Goal: Communication & Community: Answer question/provide support

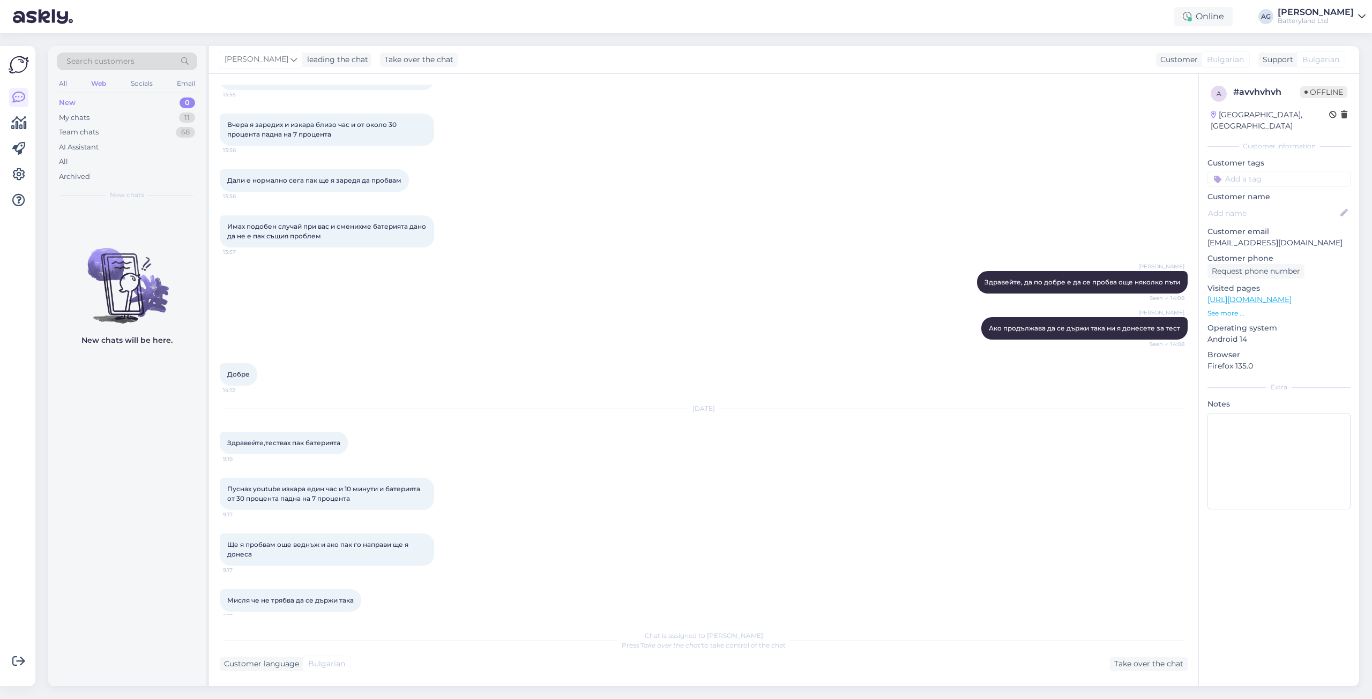
scroll to position [1837, 0]
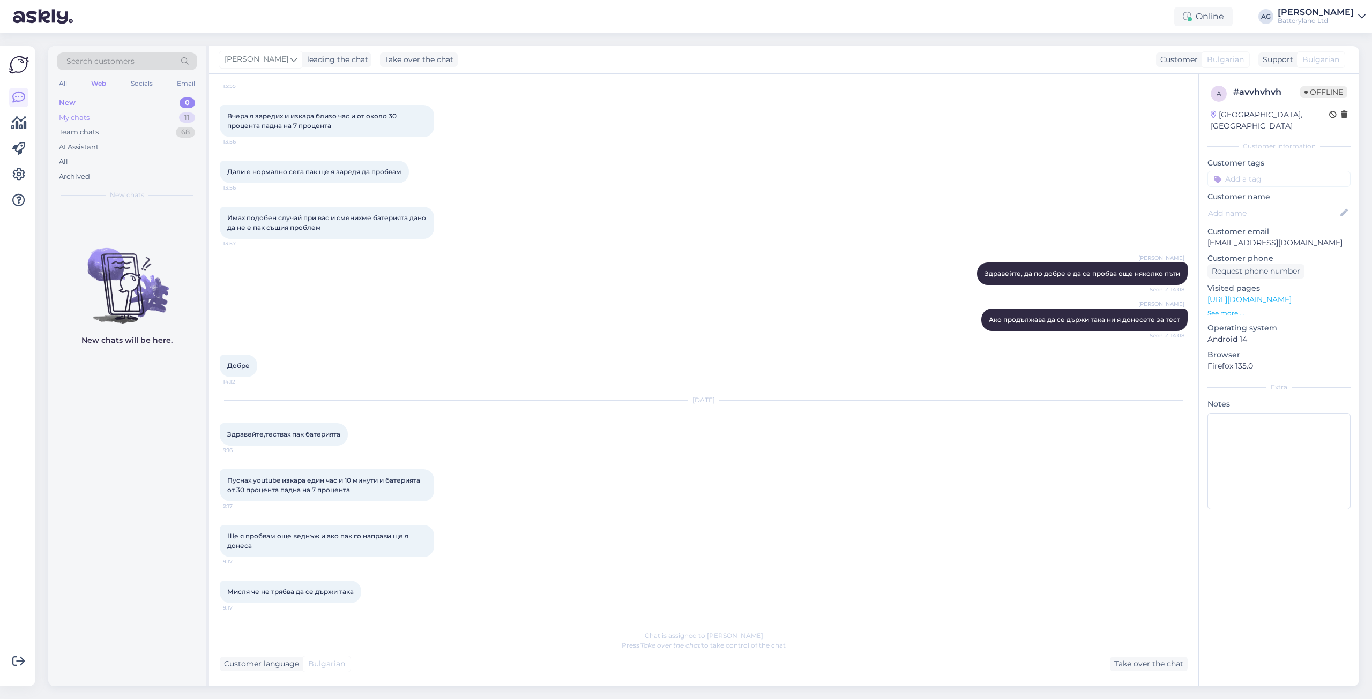
click at [79, 114] on div "My chats" at bounding box center [74, 118] width 31 height 11
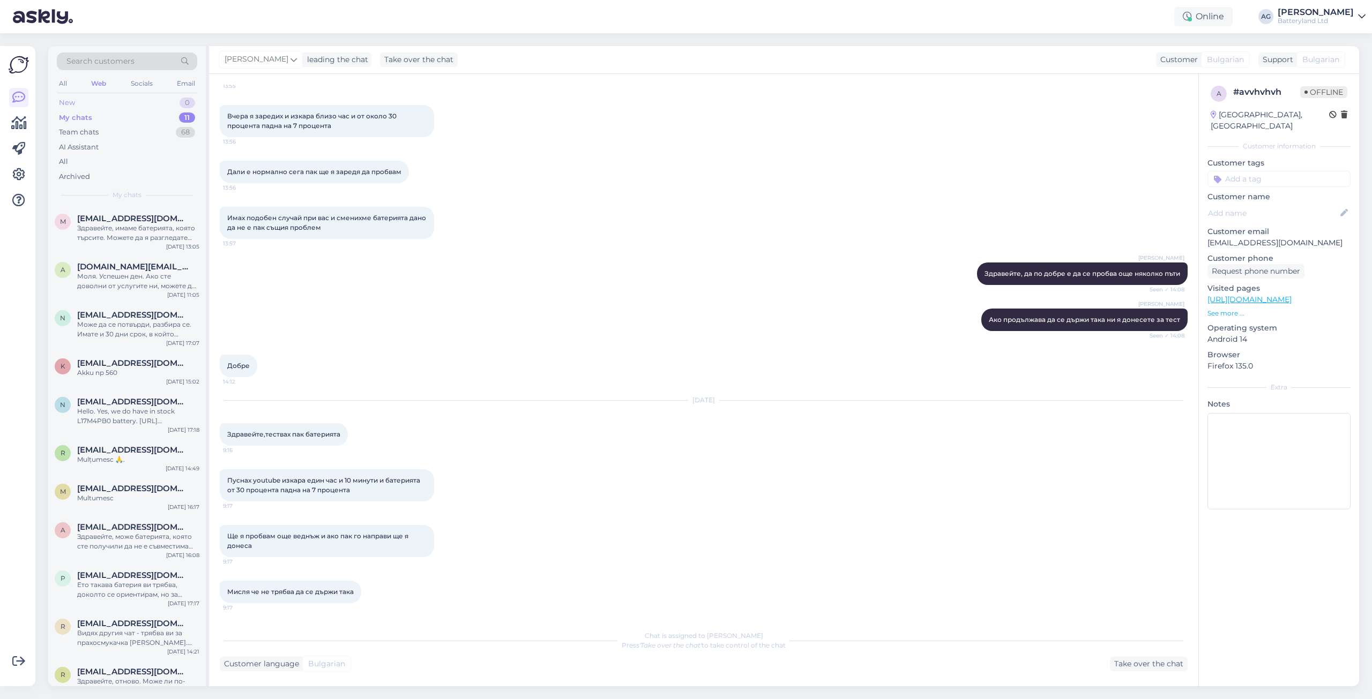
click at [68, 103] on div "New" at bounding box center [67, 103] width 16 height 11
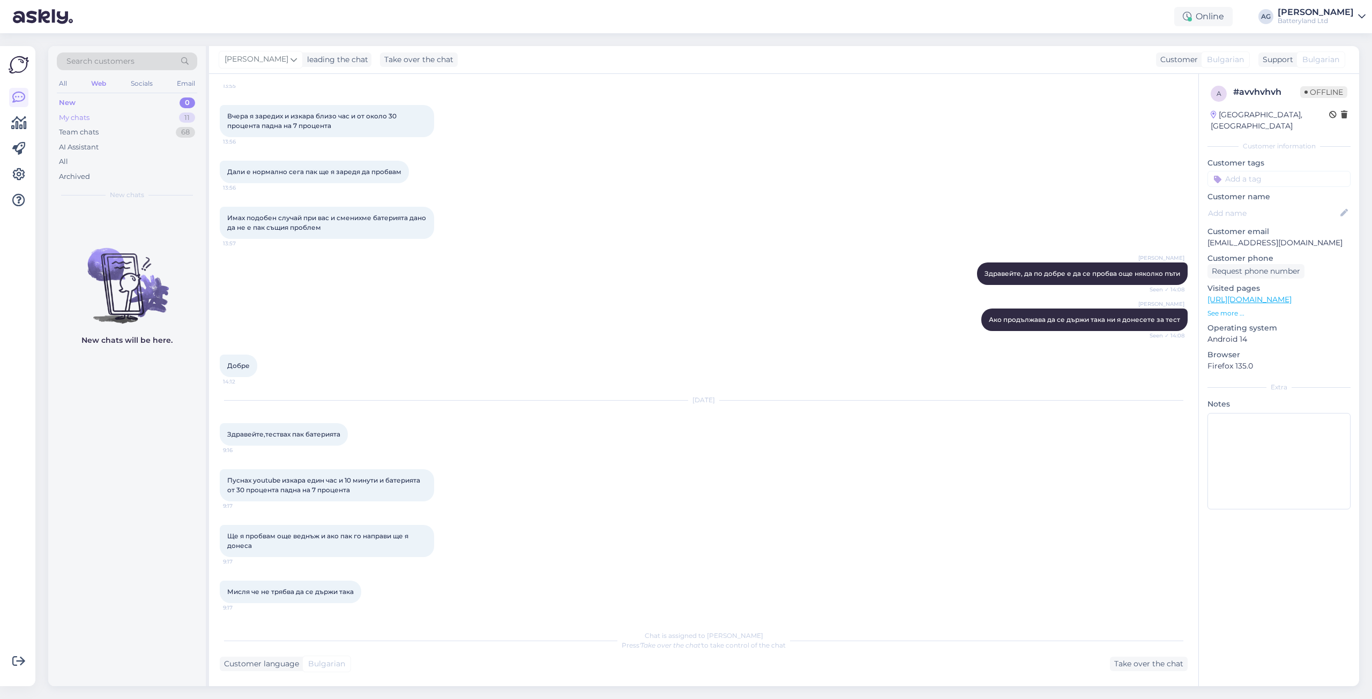
click at [73, 118] on div "My chats" at bounding box center [74, 118] width 31 height 11
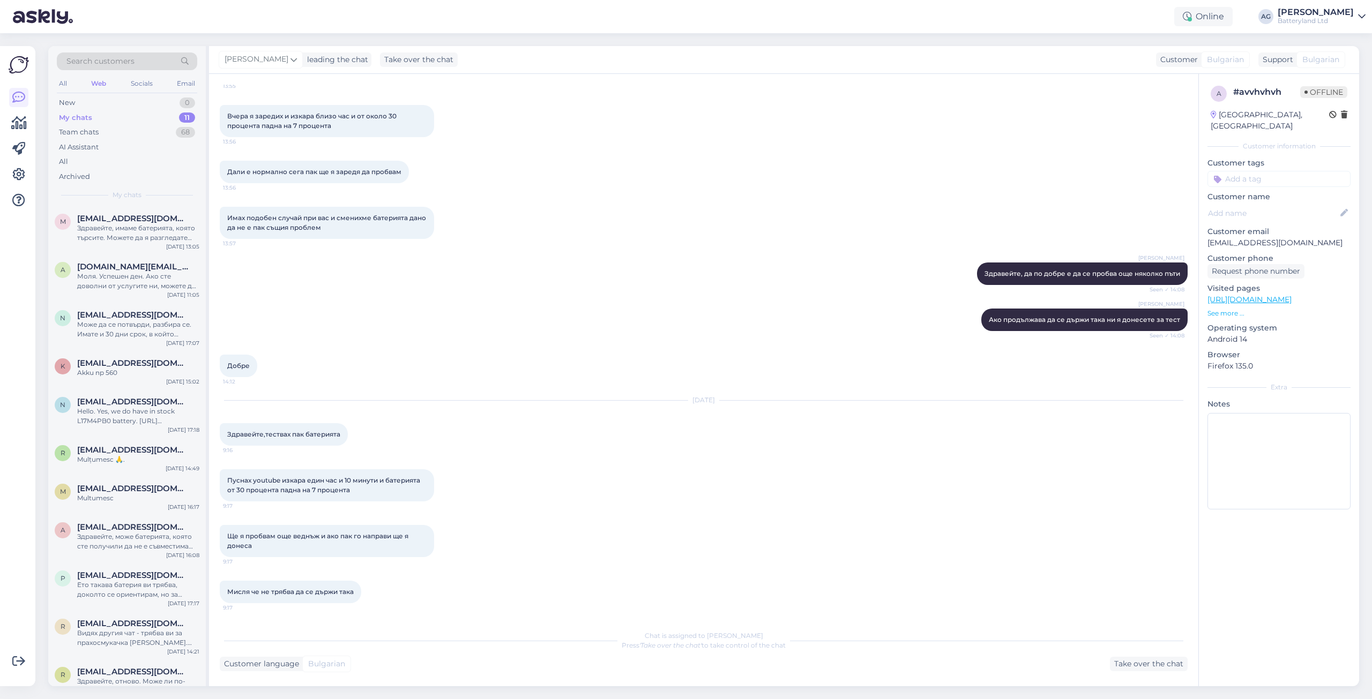
click at [98, 84] on div "Web" at bounding box center [98, 84] width 19 height 14
click at [124, 225] on div "Здравейте, имаме батерията, която търсите. Можете да я разгледате тук: [URL][DO…" at bounding box center [138, 232] width 122 height 19
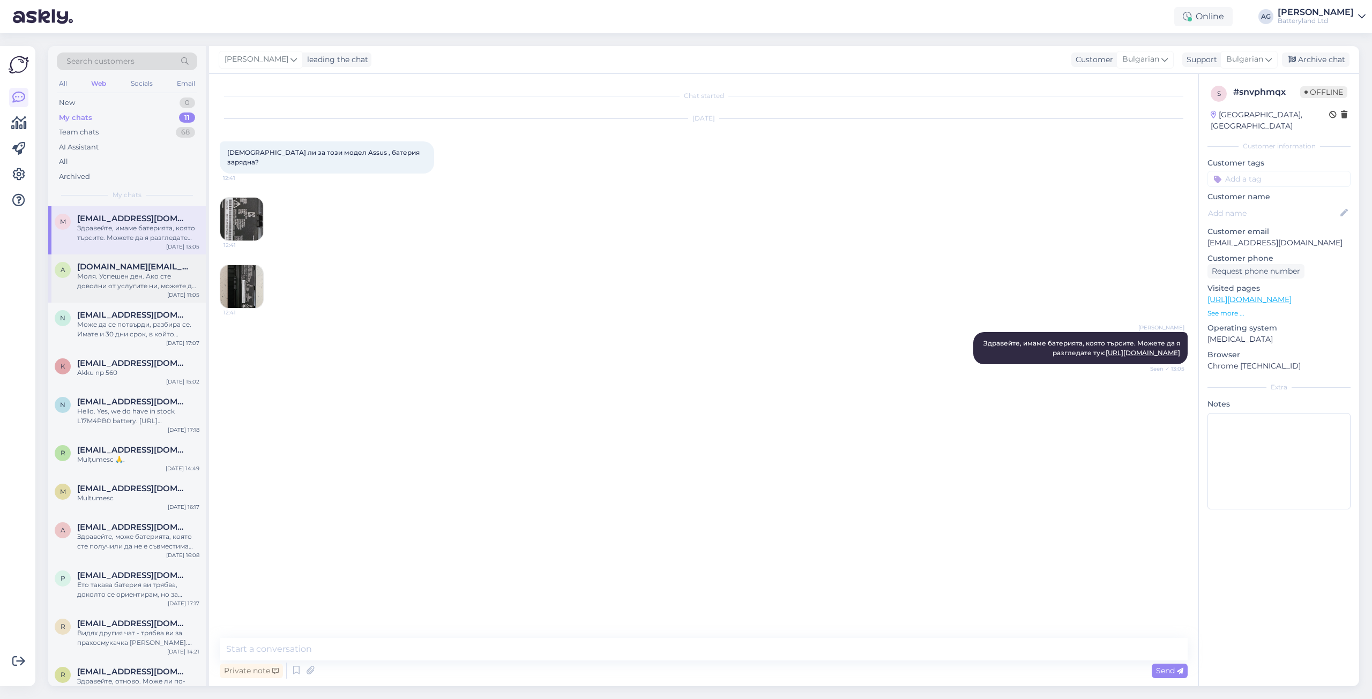
click at [124, 276] on div "Моля. Успешен ден. Ако сте доволни от услугите ни, можете да ни оставите оценка…" at bounding box center [138, 281] width 122 height 19
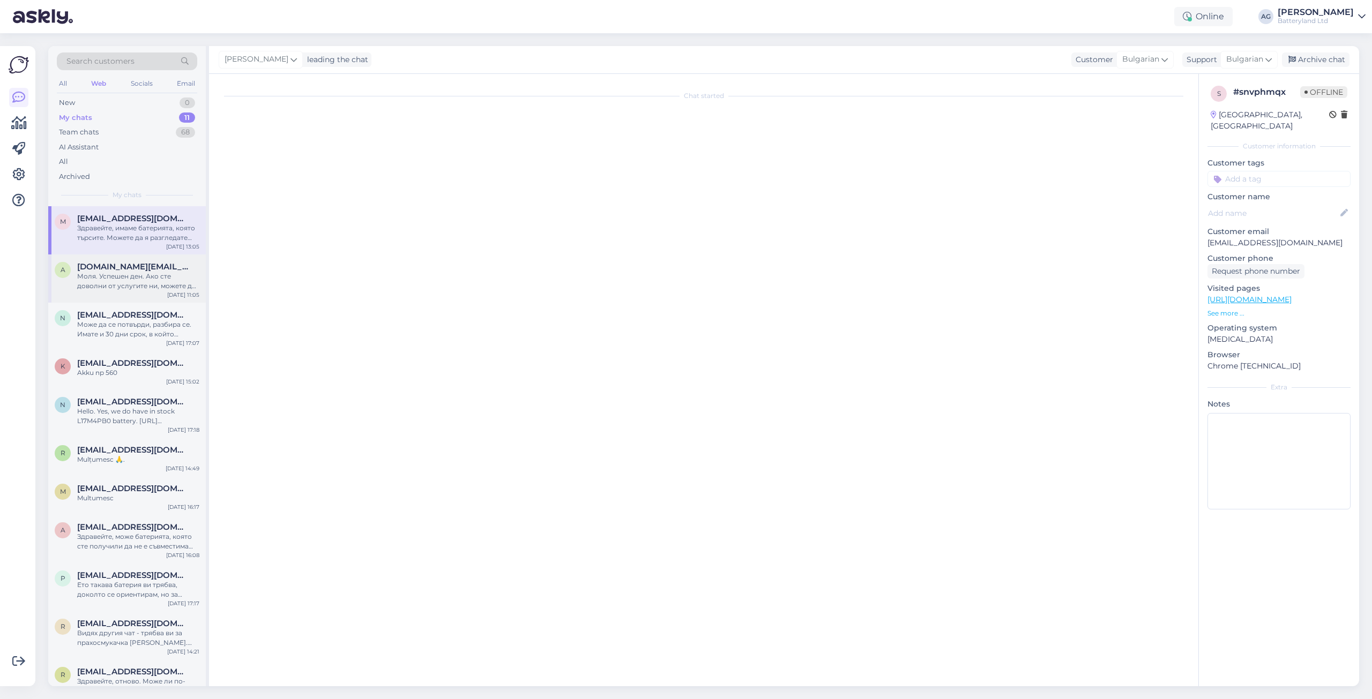
scroll to position [446, 0]
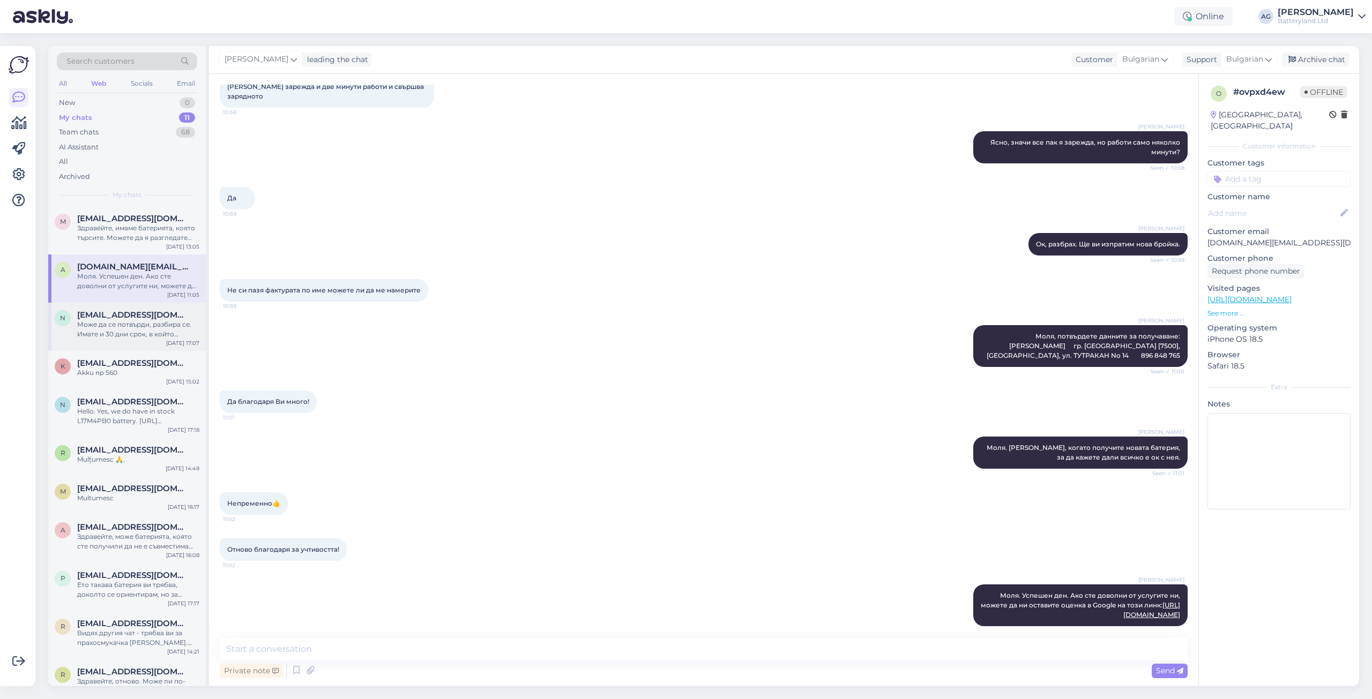
click at [122, 320] on div "Може да се потвърди, разбира се. Имате и 30 дни срок, в който можете да върнете…" at bounding box center [138, 329] width 122 height 19
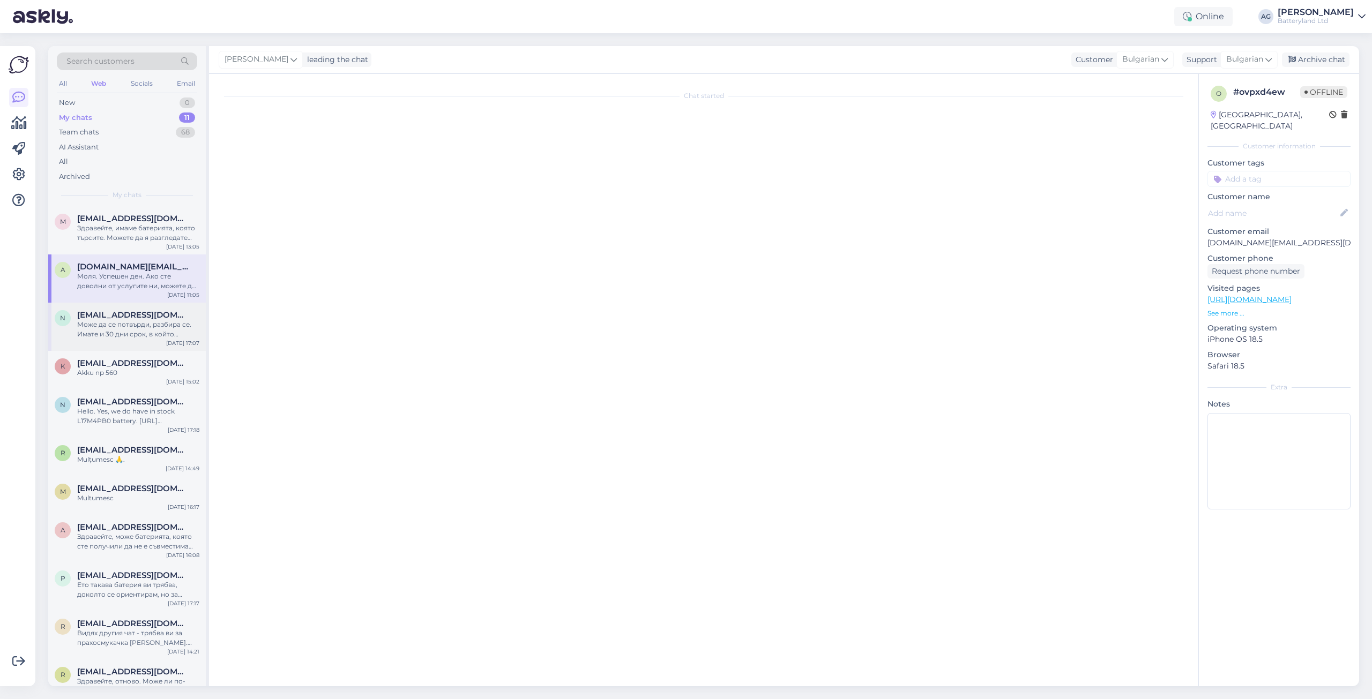
scroll to position [0, 0]
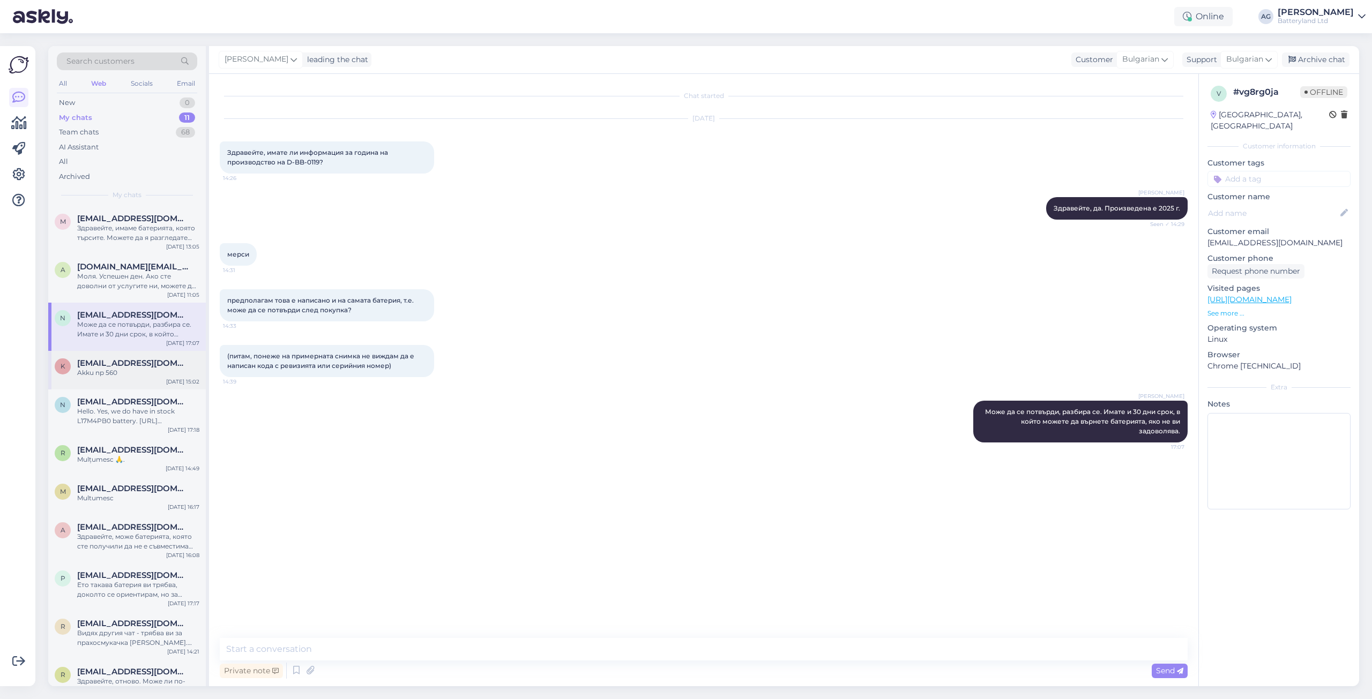
click at [118, 362] on span "[EMAIL_ADDRESS][DOMAIN_NAME]" at bounding box center [132, 363] width 111 height 10
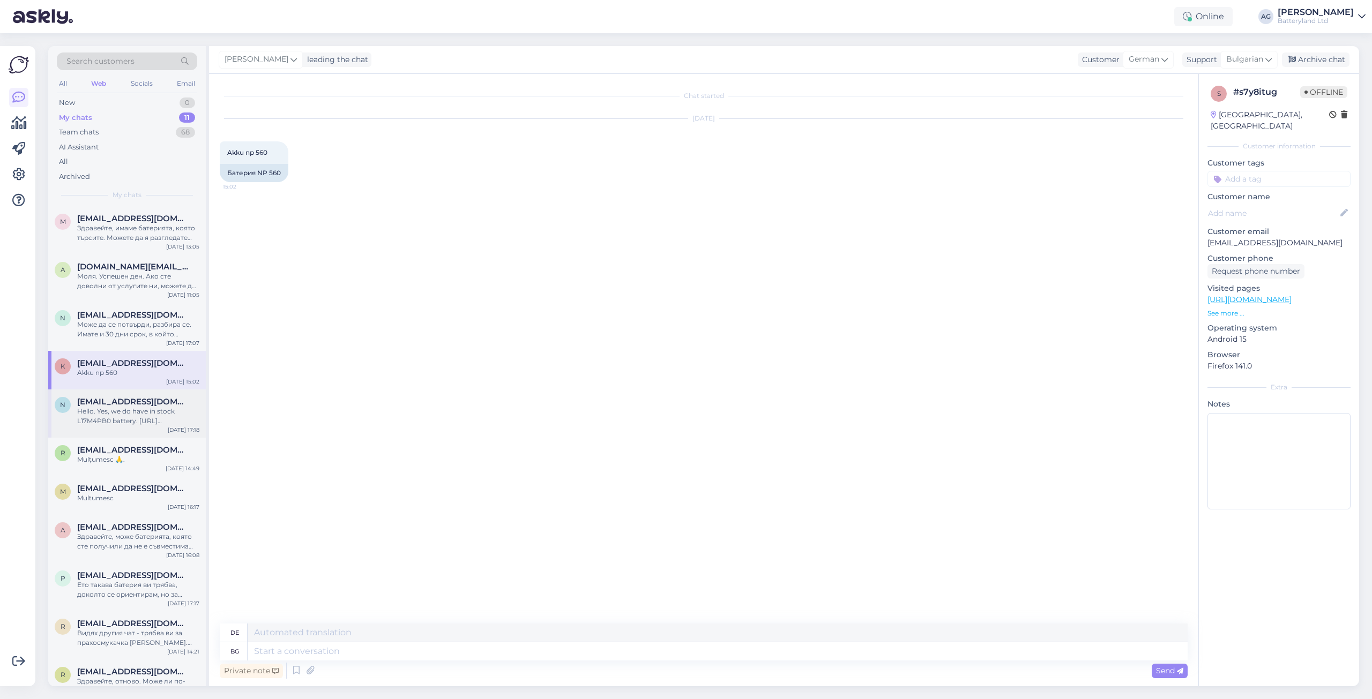
click at [122, 406] on span "[EMAIL_ADDRESS][DOMAIN_NAME]" at bounding box center [132, 402] width 111 height 10
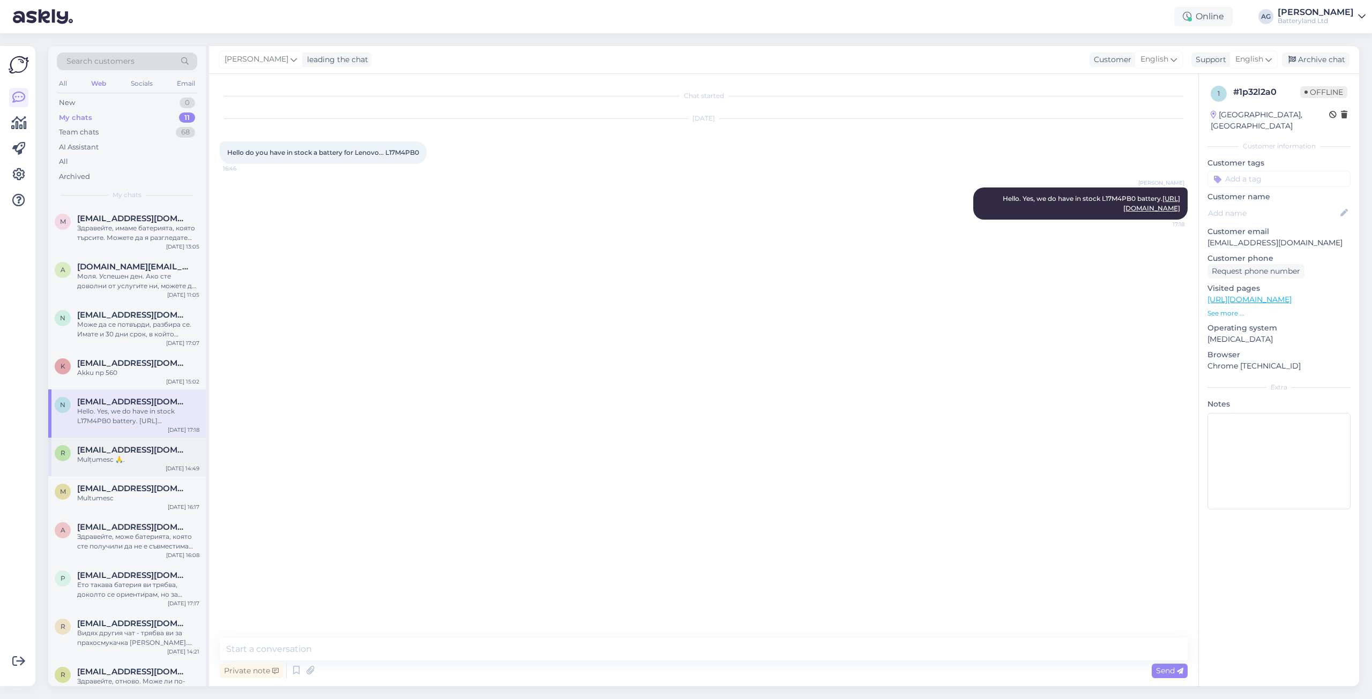
click at [126, 454] on span "[EMAIL_ADDRESS][DOMAIN_NAME]" at bounding box center [132, 450] width 111 height 10
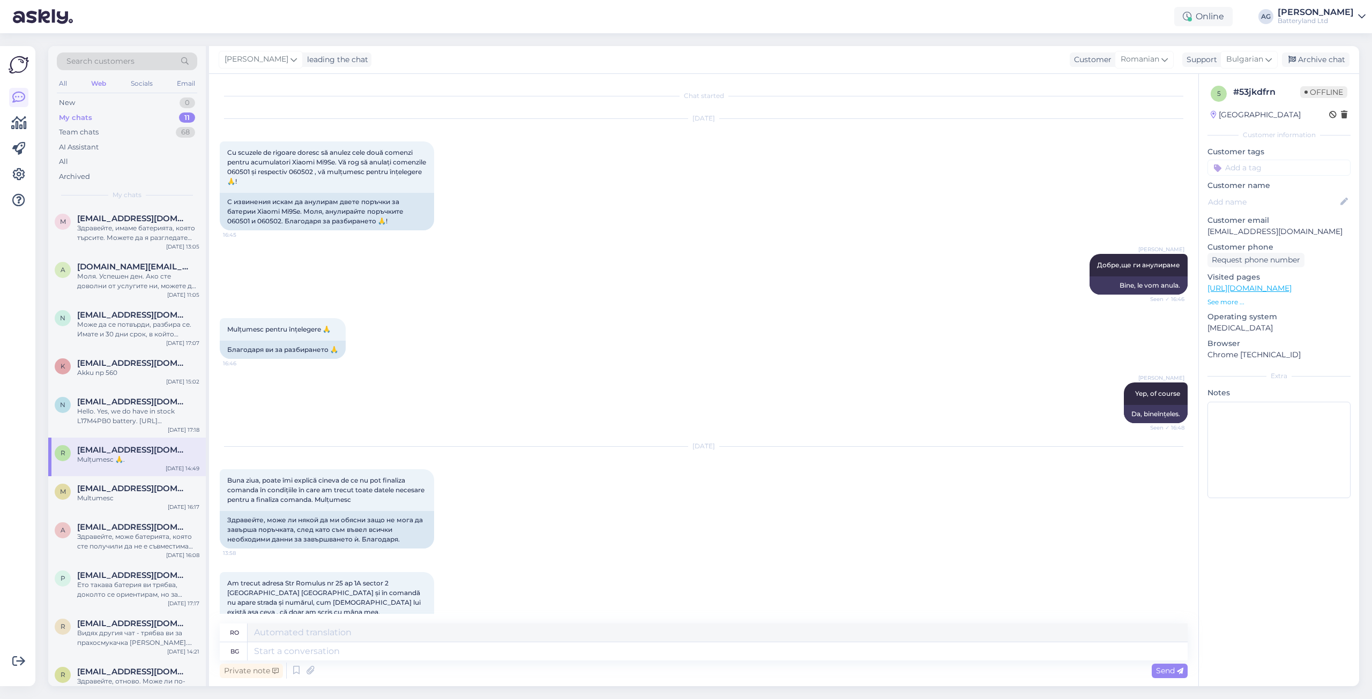
scroll to position [766, 0]
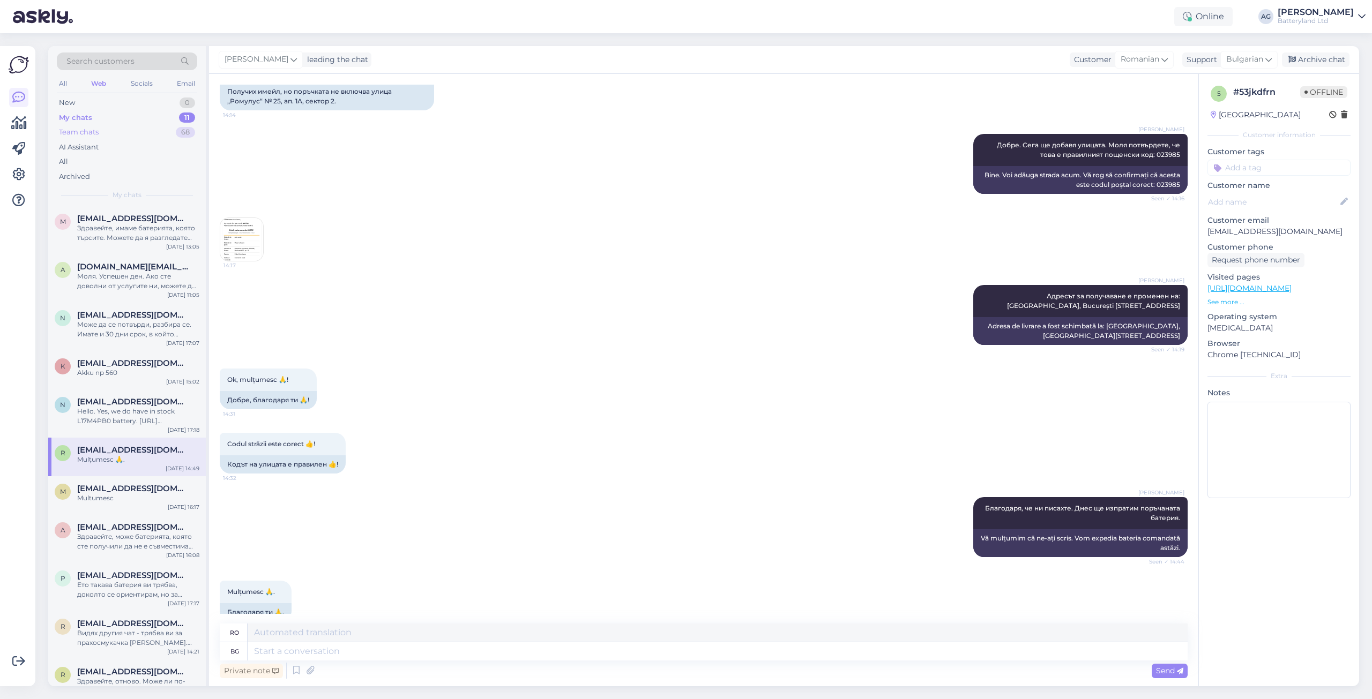
click at [86, 137] on div "Team chats" at bounding box center [79, 132] width 40 height 11
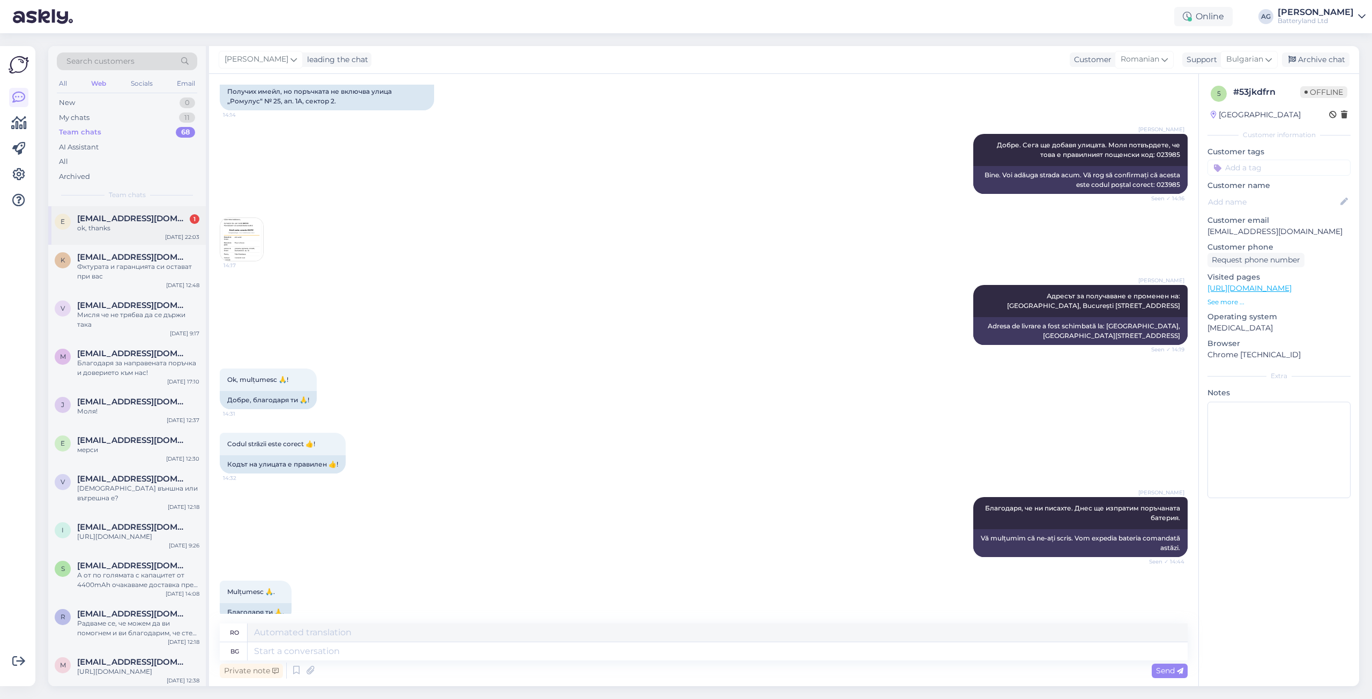
click at [118, 225] on div "ok, thanks" at bounding box center [138, 228] width 122 height 10
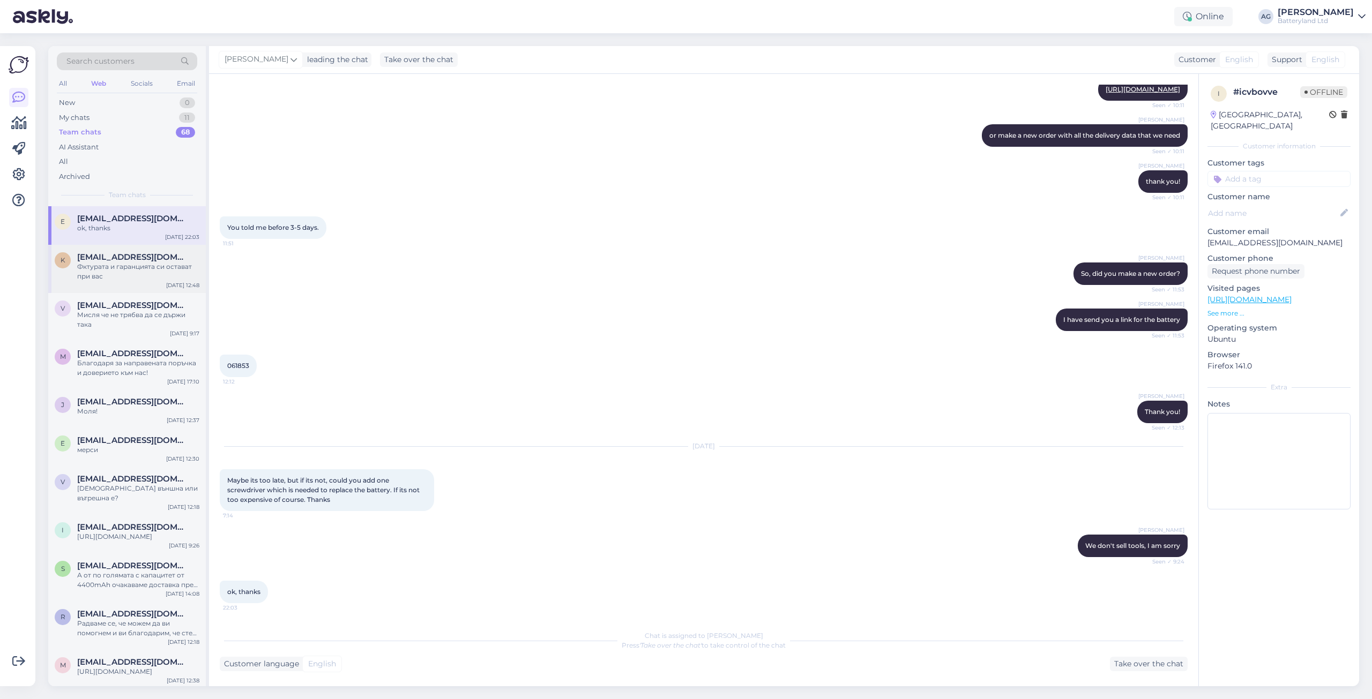
click at [153, 267] on div "Фктурата и гаранцията си остават при вас" at bounding box center [138, 271] width 122 height 19
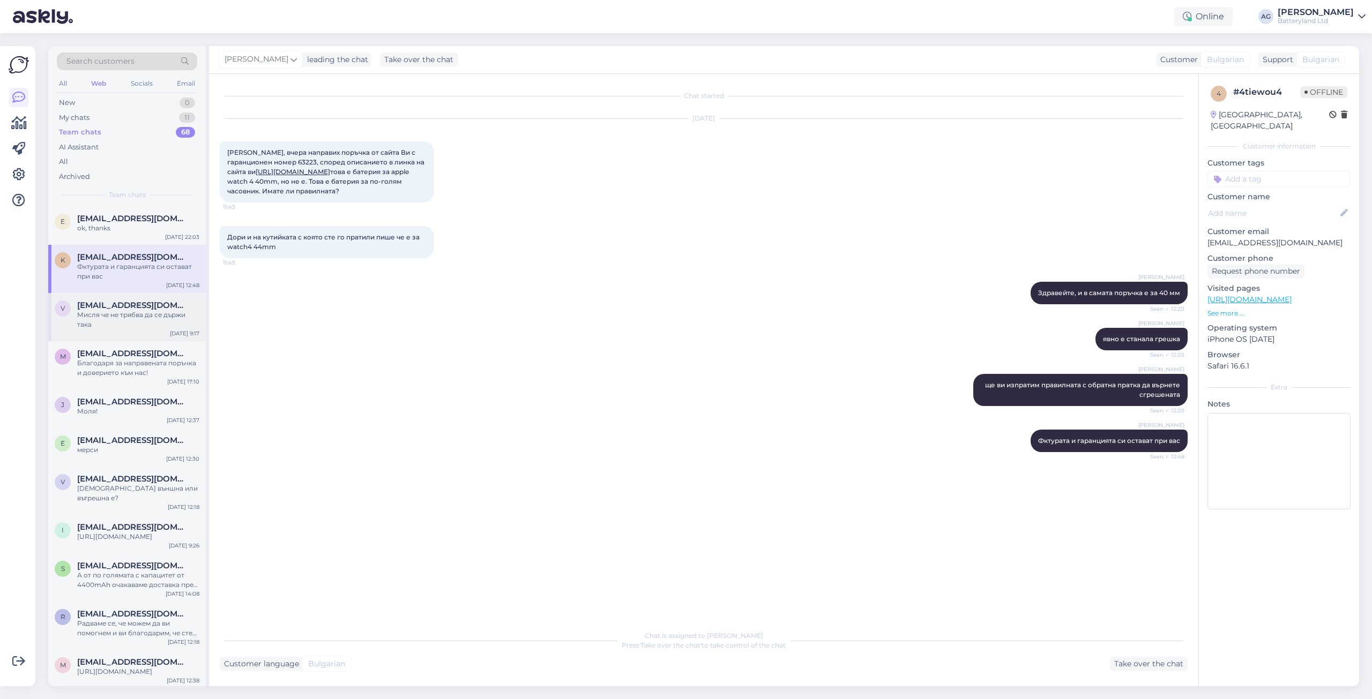
click at [136, 307] on span "[EMAIL_ADDRESS][DOMAIN_NAME]" at bounding box center [132, 306] width 111 height 10
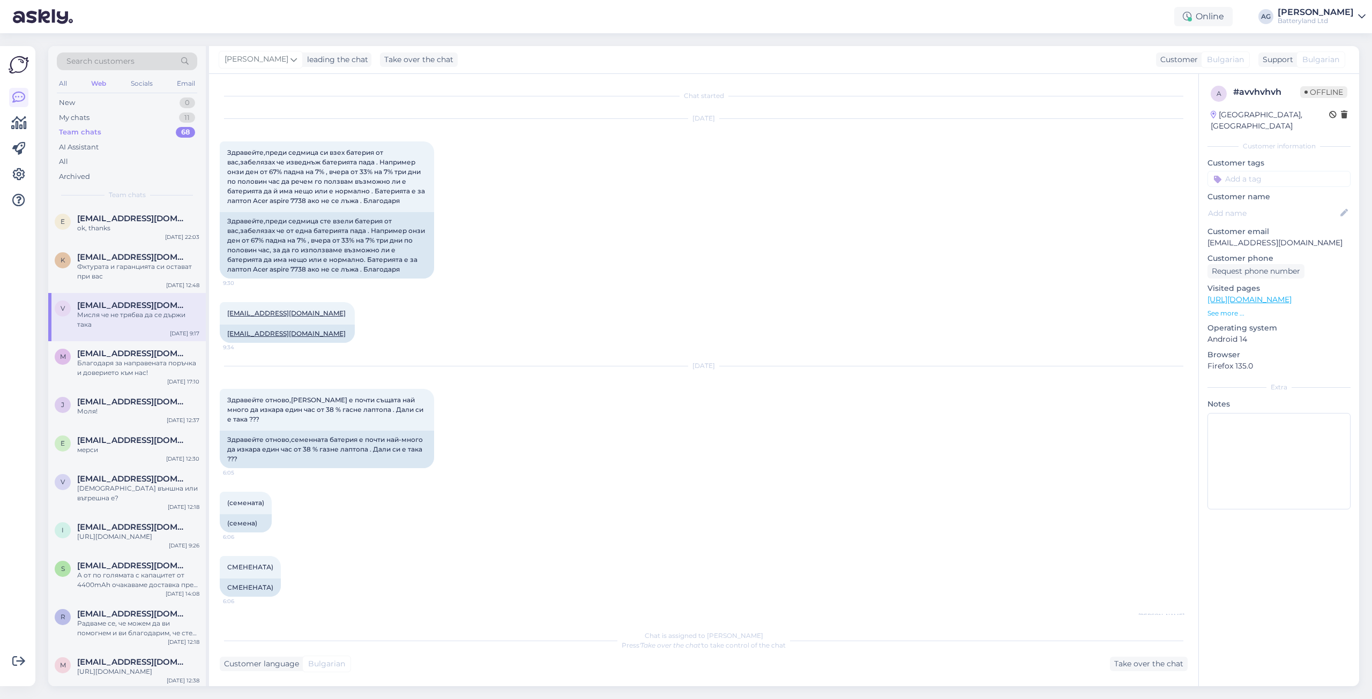
scroll to position [1837, 0]
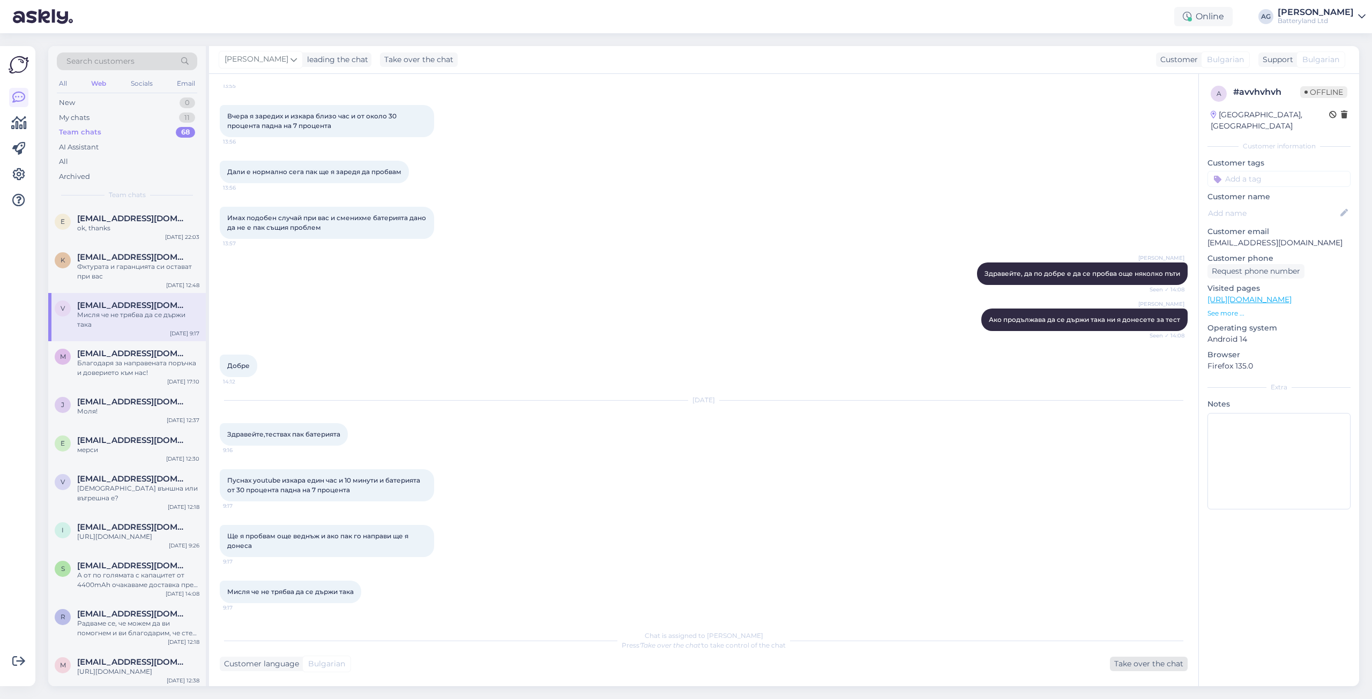
click at [1138, 666] on div "Take over the chat" at bounding box center [1149, 664] width 78 height 14
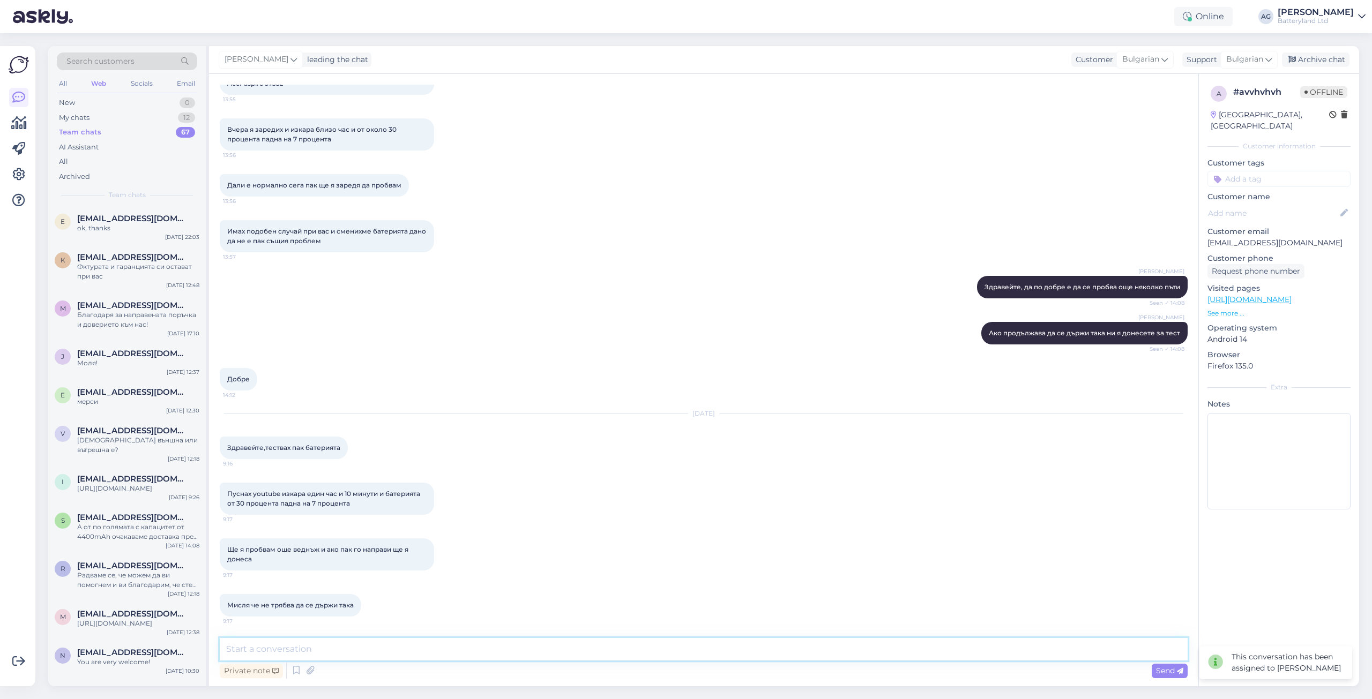
click at [540, 648] on textarea at bounding box center [704, 649] width 968 height 23
type textarea "Z"
type textarea "Здравейте. Да, не трябва да пада от 30 на 7%. Заповядайте в офиса да я сменим."
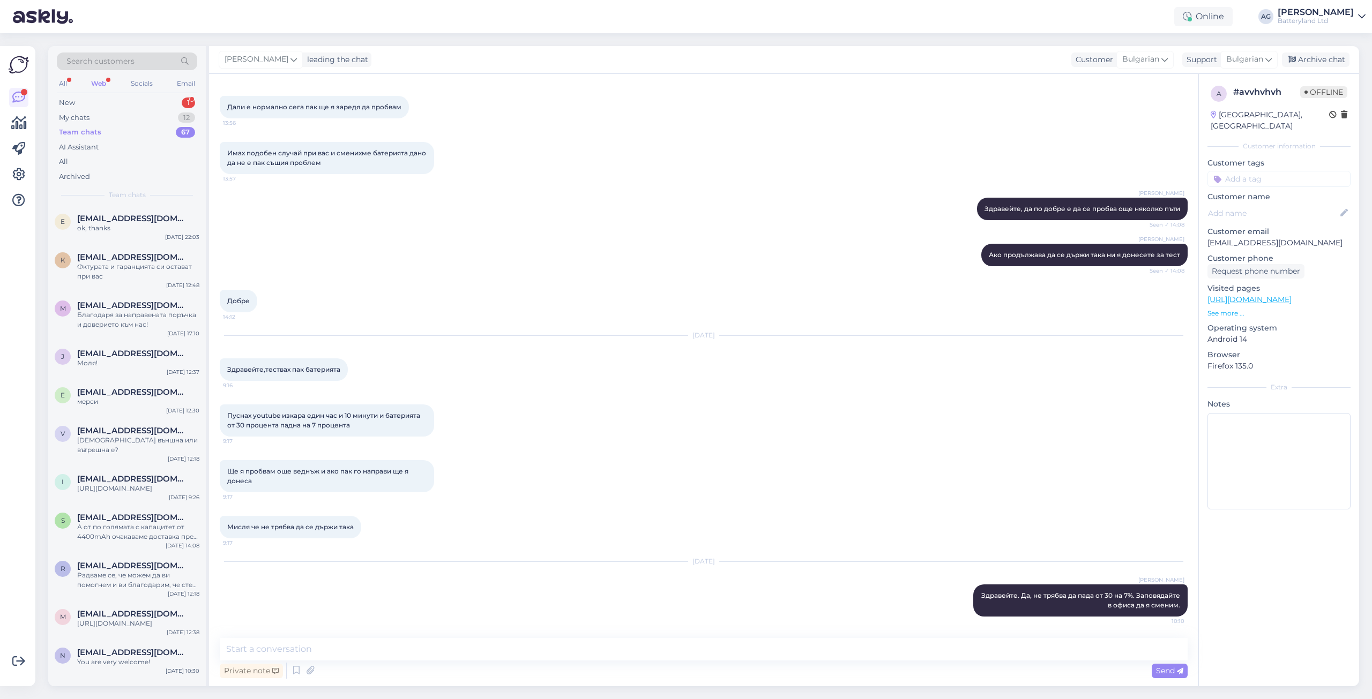
click at [100, 81] on div "Web" at bounding box center [98, 84] width 19 height 14
click at [71, 123] on div "My chats 12" at bounding box center [127, 117] width 140 height 15
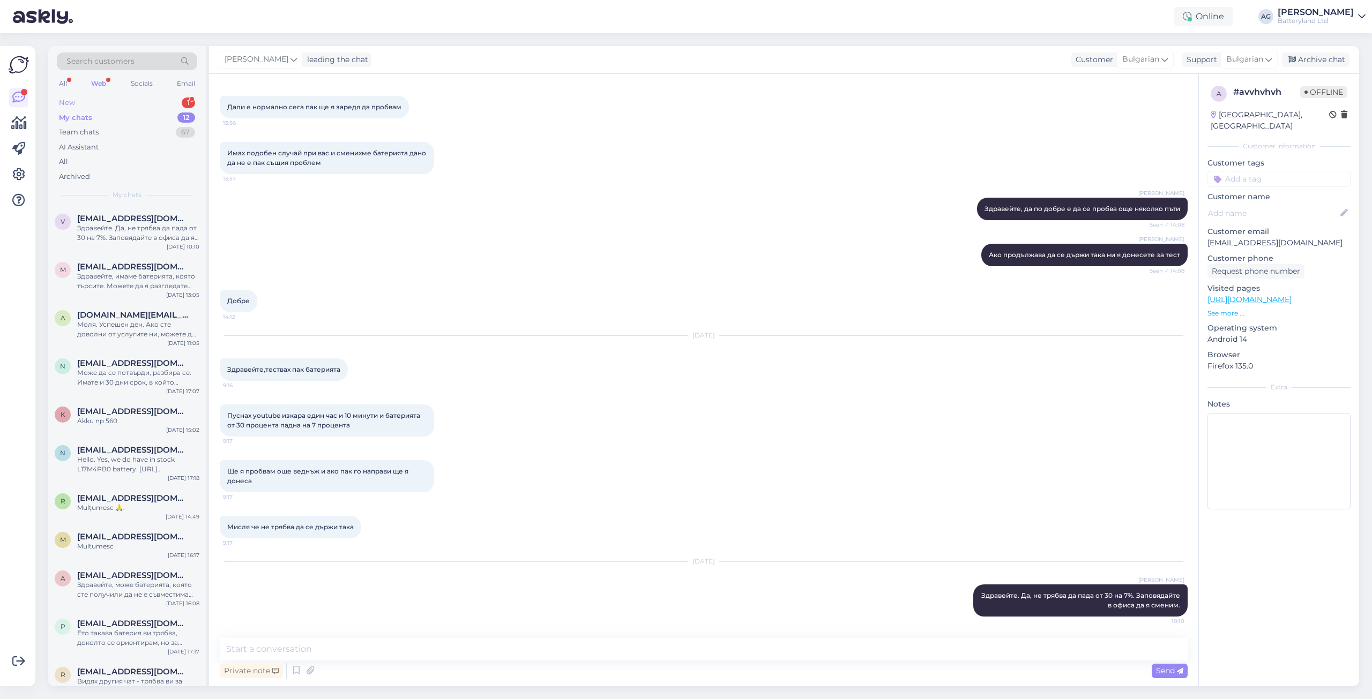
click at [70, 104] on div "New" at bounding box center [67, 103] width 16 height 11
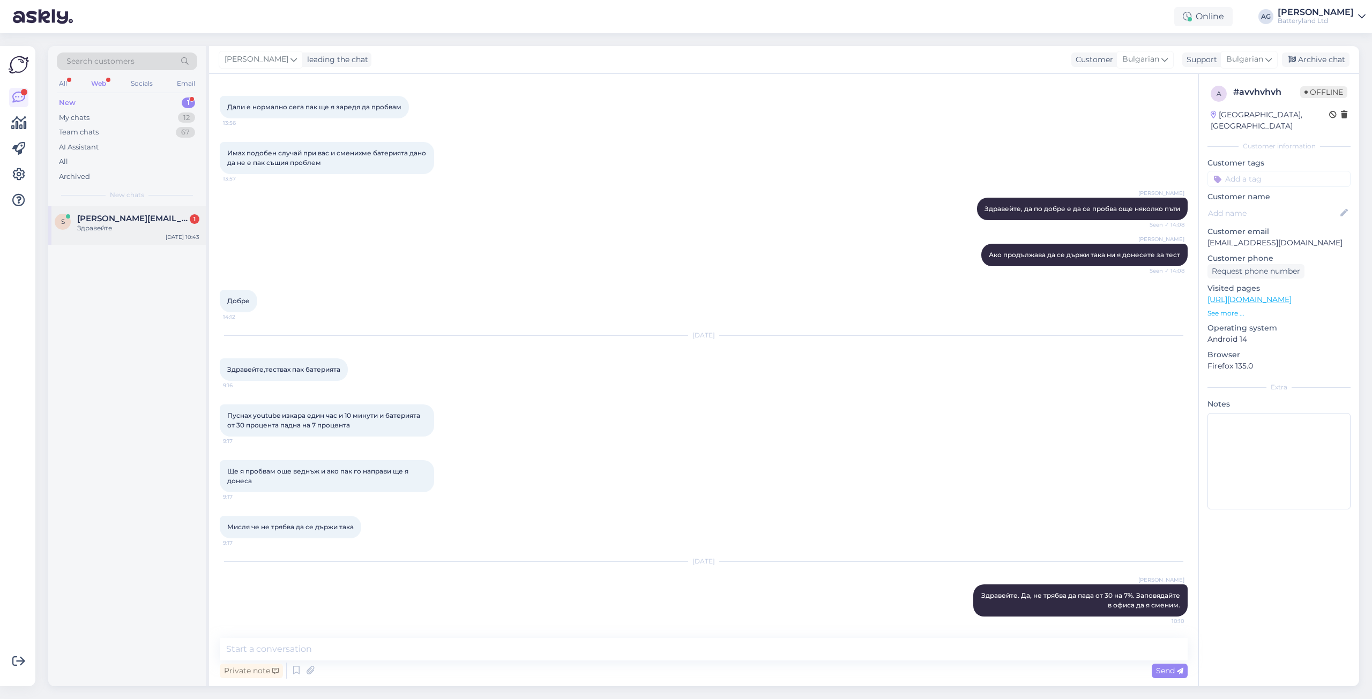
click at [107, 219] on span "[PERSON_NAME][EMAIL_ADDRESS][DOMAIN_NAME]" at bounding box center [132, 219] width 111 height 10
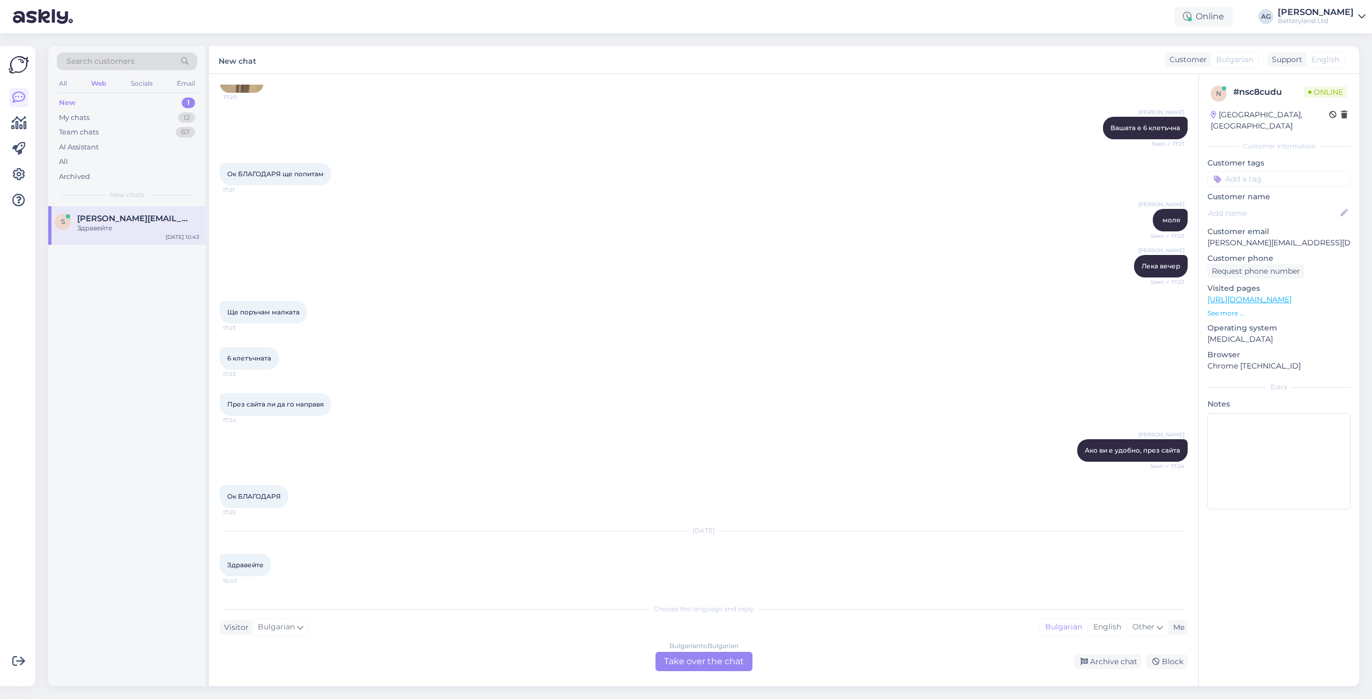
click at [693, 658] on div "Bulgarian to Bulgarian Take over the chat" at bounding box center [703, 661] width 97 height 19
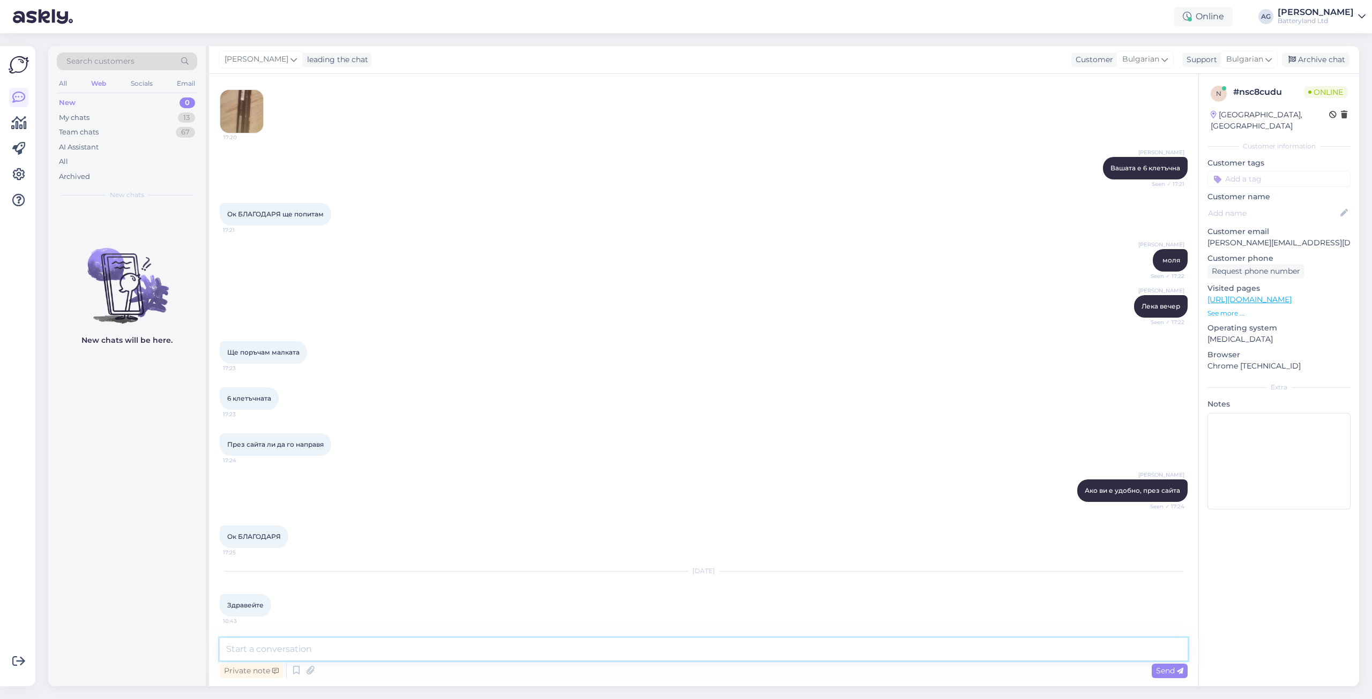
click at [596, 650] on textarea at bounding box center [704, 649] width 968 height 23
type textarea "Здравейте"
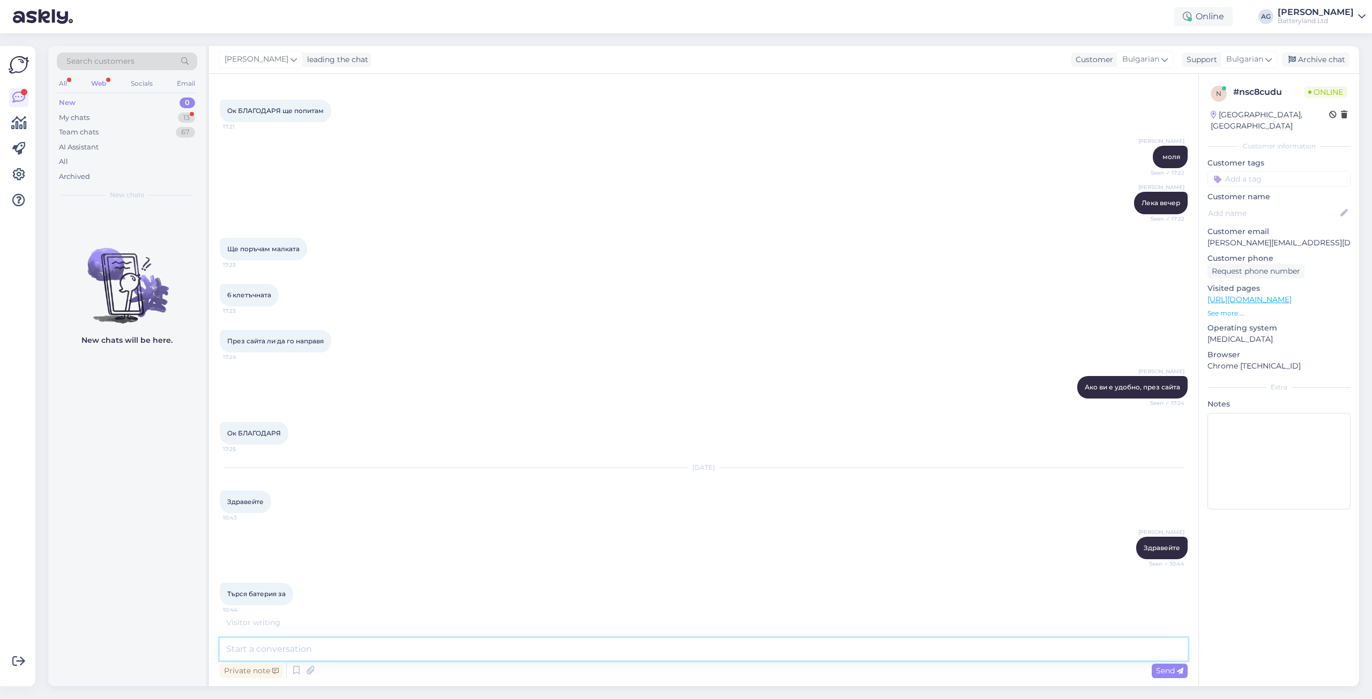
scroll to position [597, 0]
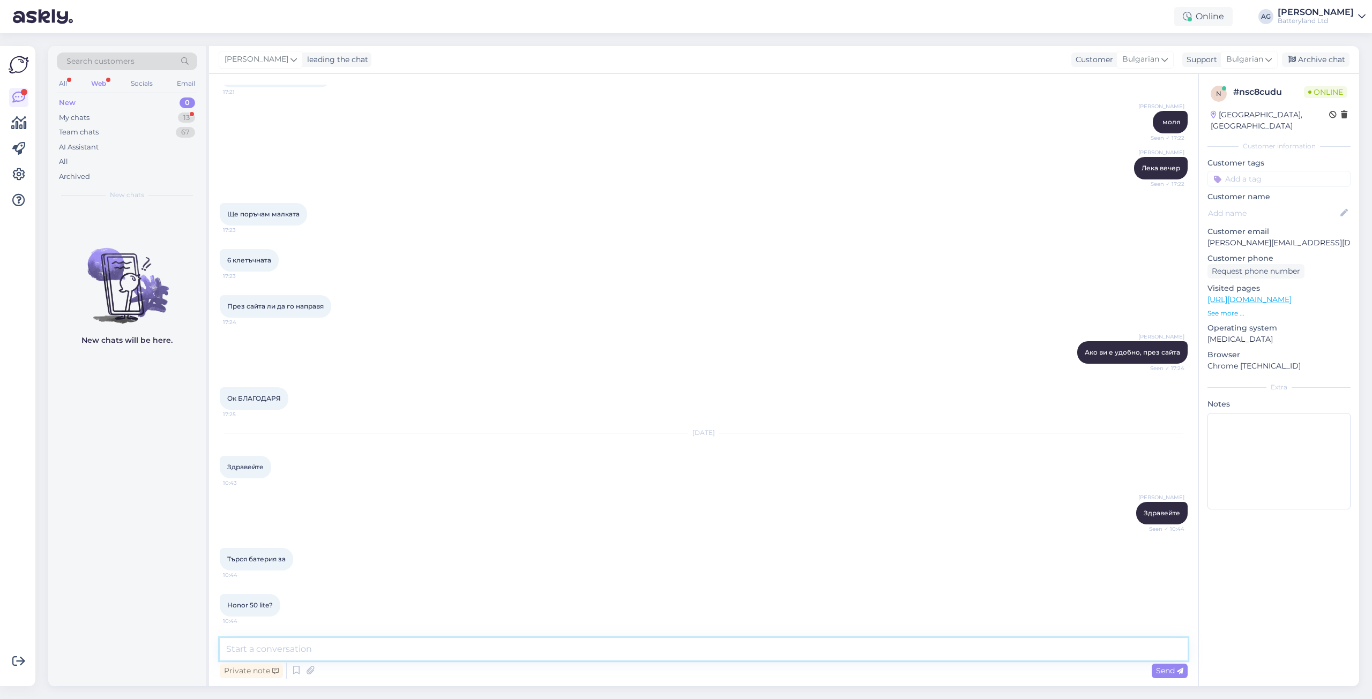
click at [422, 651] on textarea at bounding box center [704, 649] width 968 height 23
type textarea "момент"
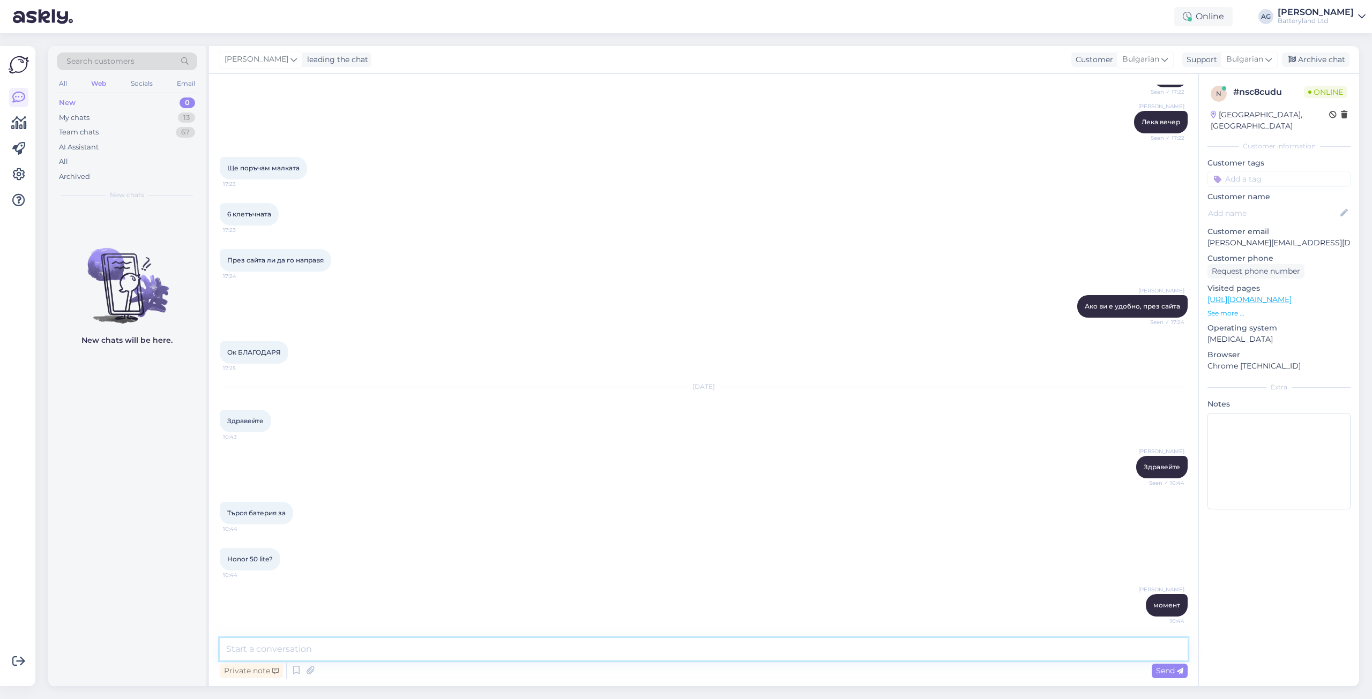
click at [391, 654] on textarea at bounding box center [704, 649] width 968 height 23
type textarea "[PERSON_NAME]"
type textarea "За съжаление не можем да предложим батерия за Honor 50 lite"
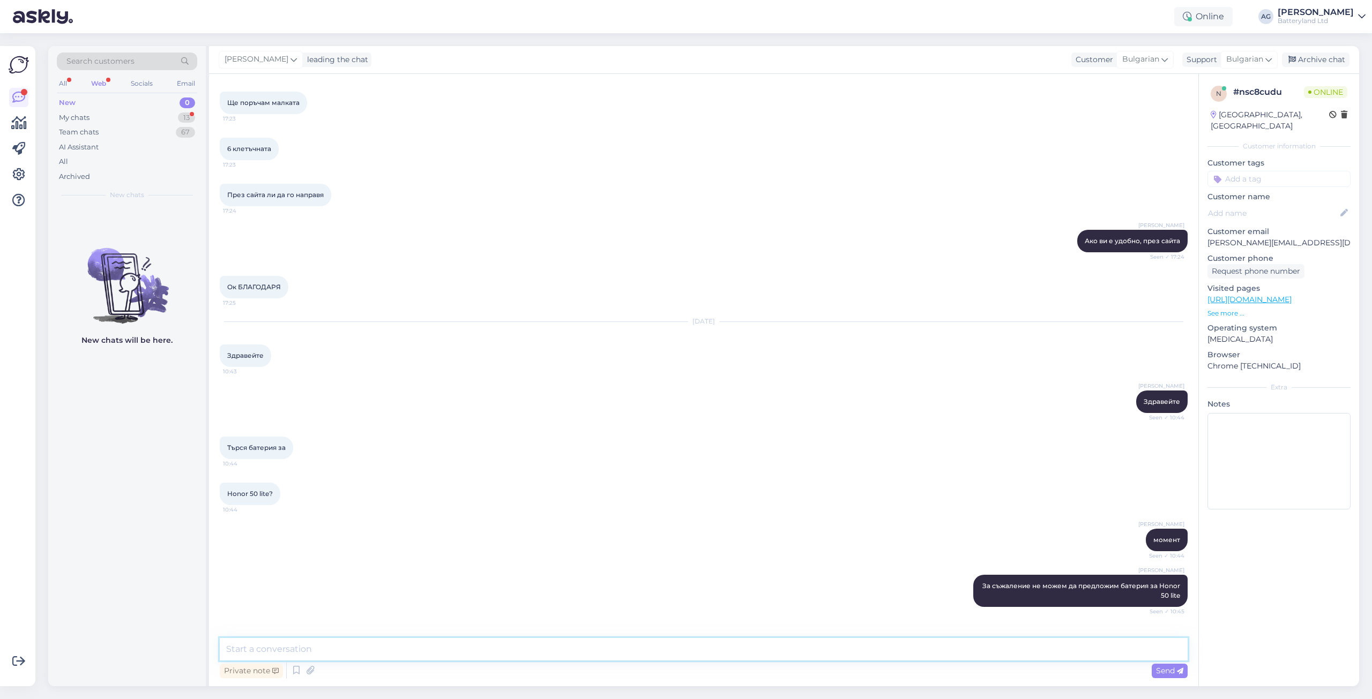
scroll to position [745, 0]
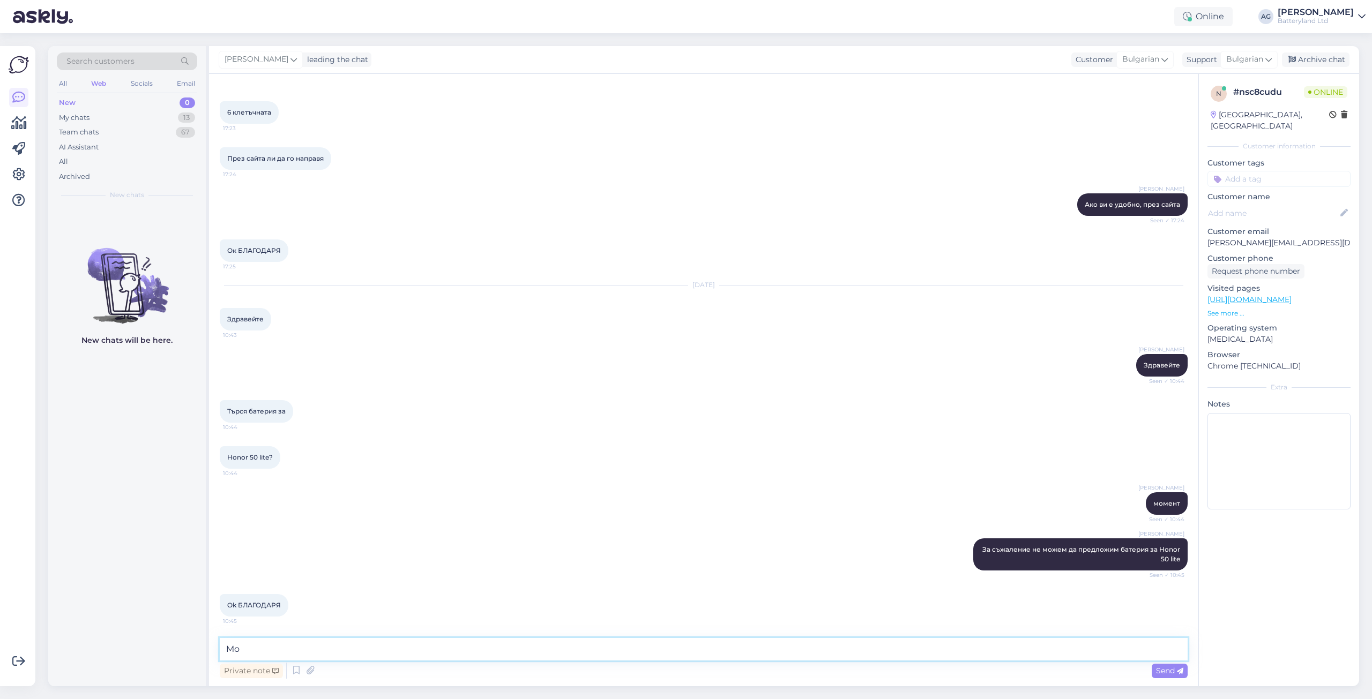
type textarea "M"
type textarea "Моля. Оставам на разположение, ако мога да съдействам с нещо друго."
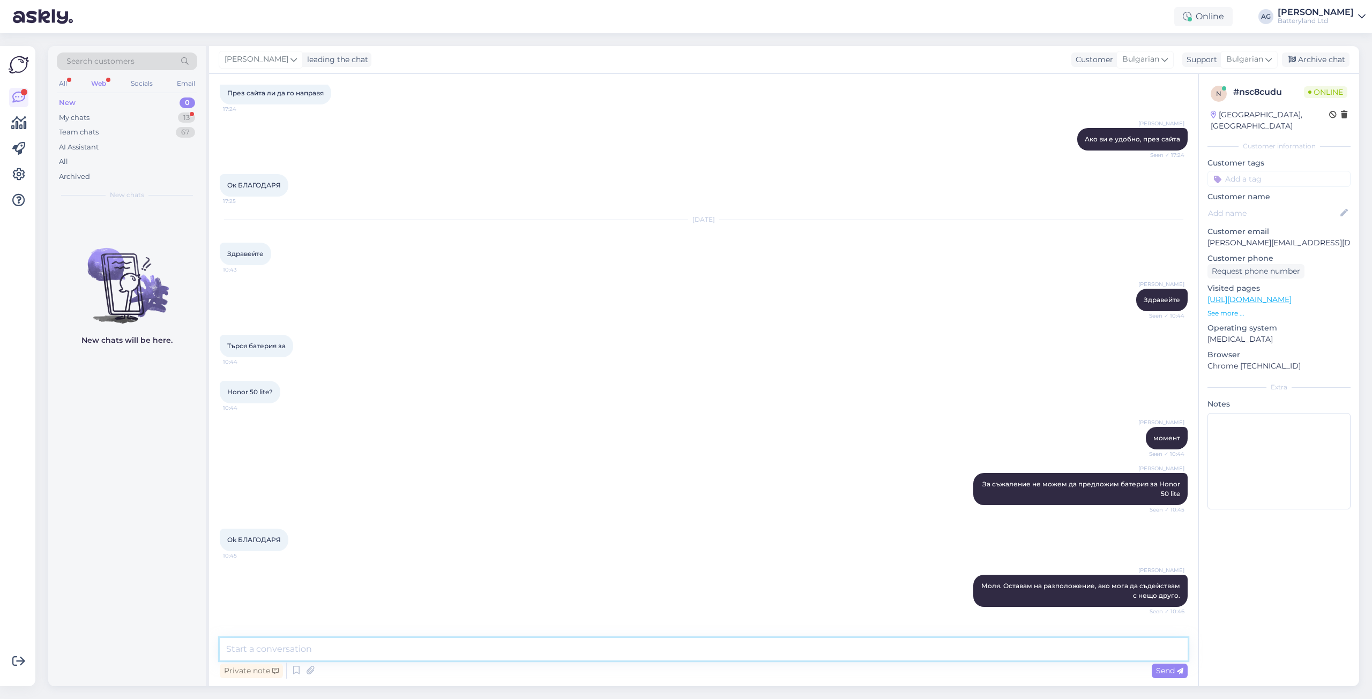
scroll to position [847, 0]
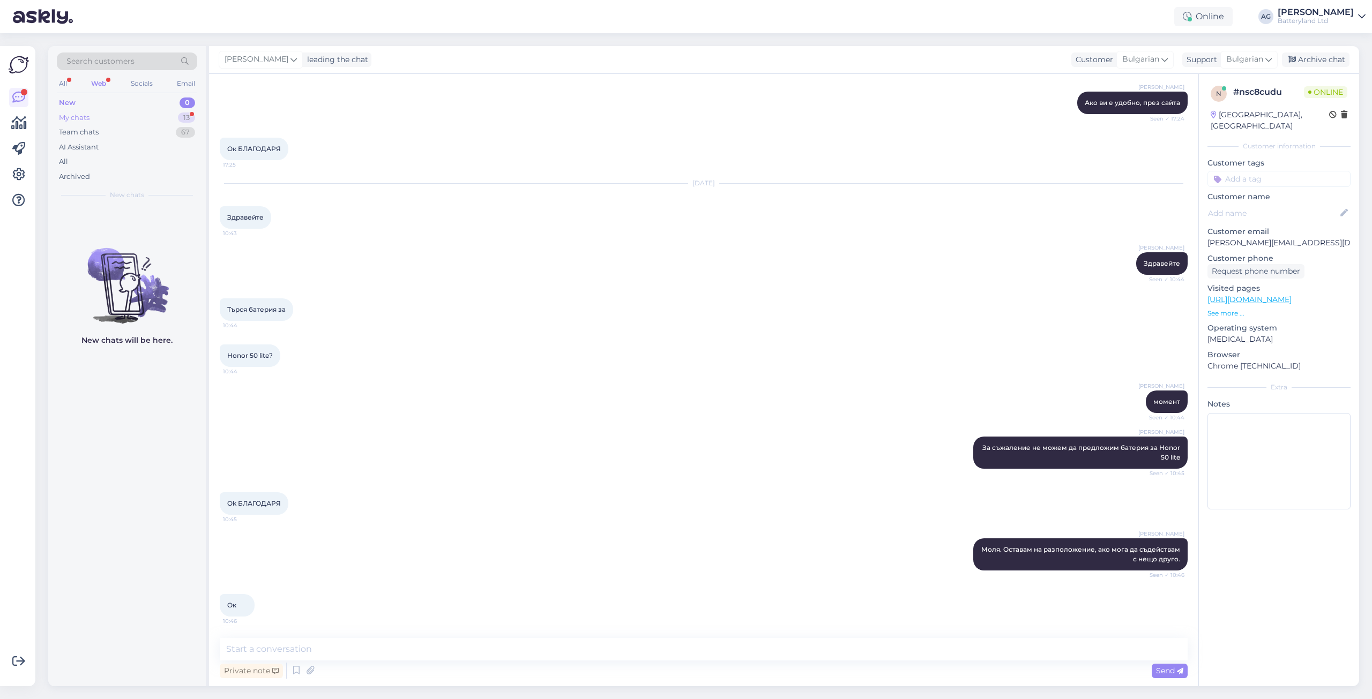
click at [83, 115] on div "My chats" at bounding box center [74, 118] width 31 height 11
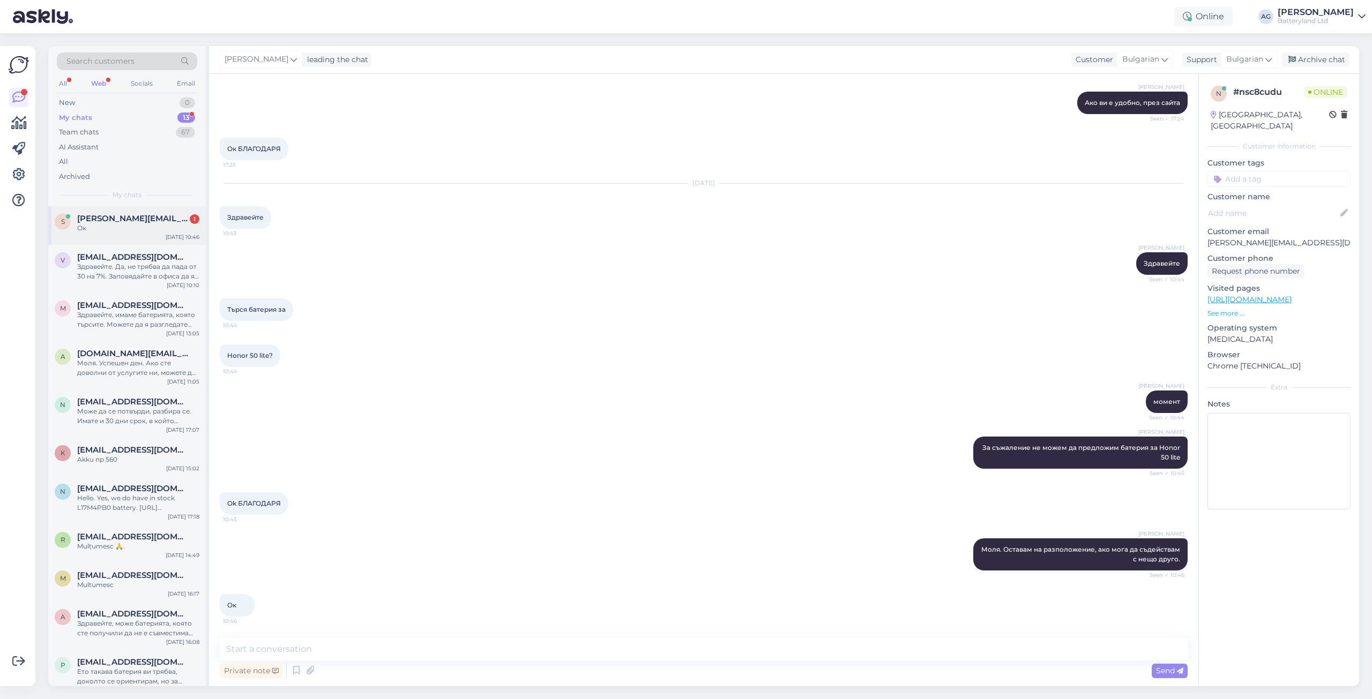
click at [115, 223] on div "Ок" at bounding box center [138, 228] width 122 height 10
